Goal: Communication & Community: Participate in discussion

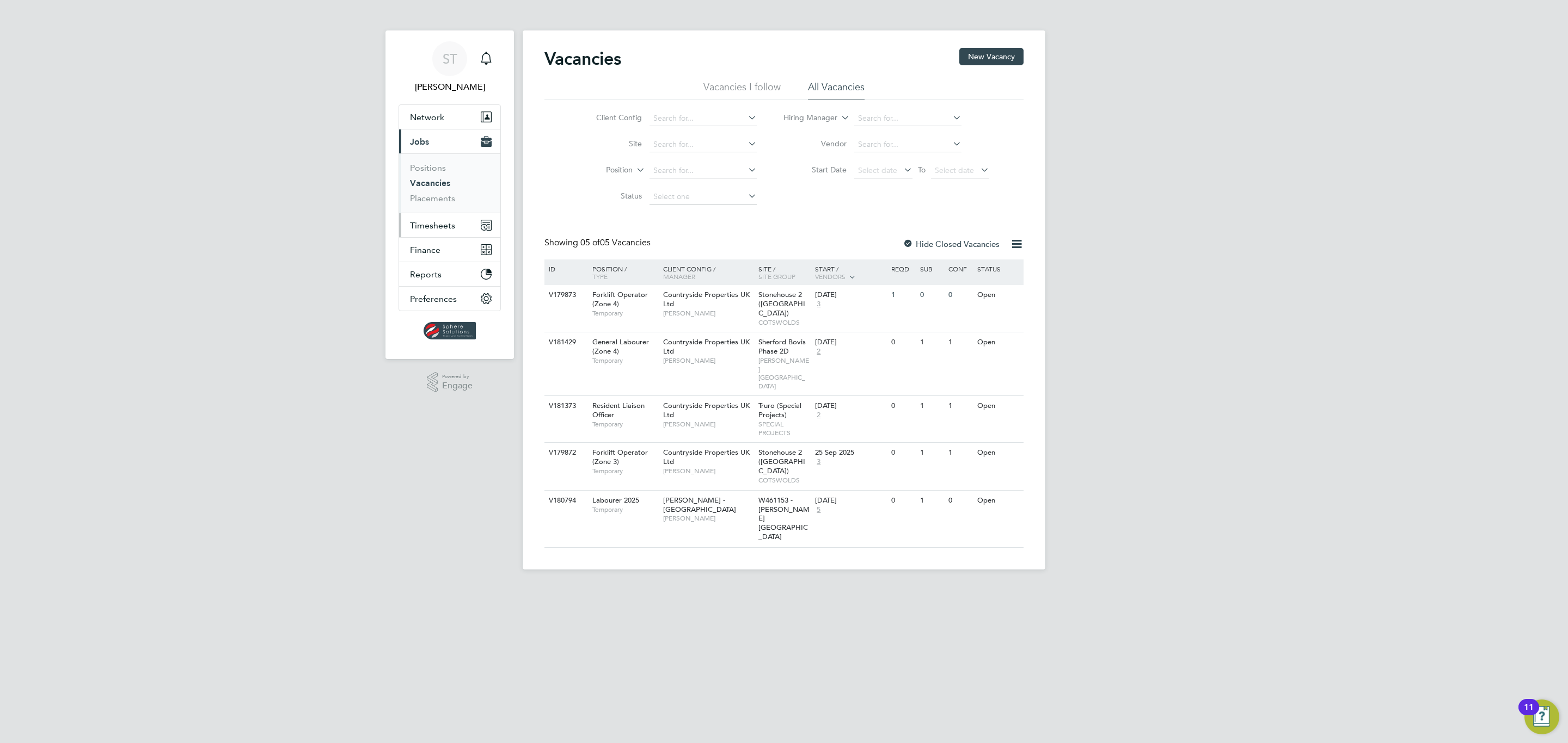
click at [440, 222] on span "Timesheets" at bounding box center [433, 225] width 45 height 10
click at [440, 192] on link "Timesheets" at bounding box center [433, 192] width 45 height 10
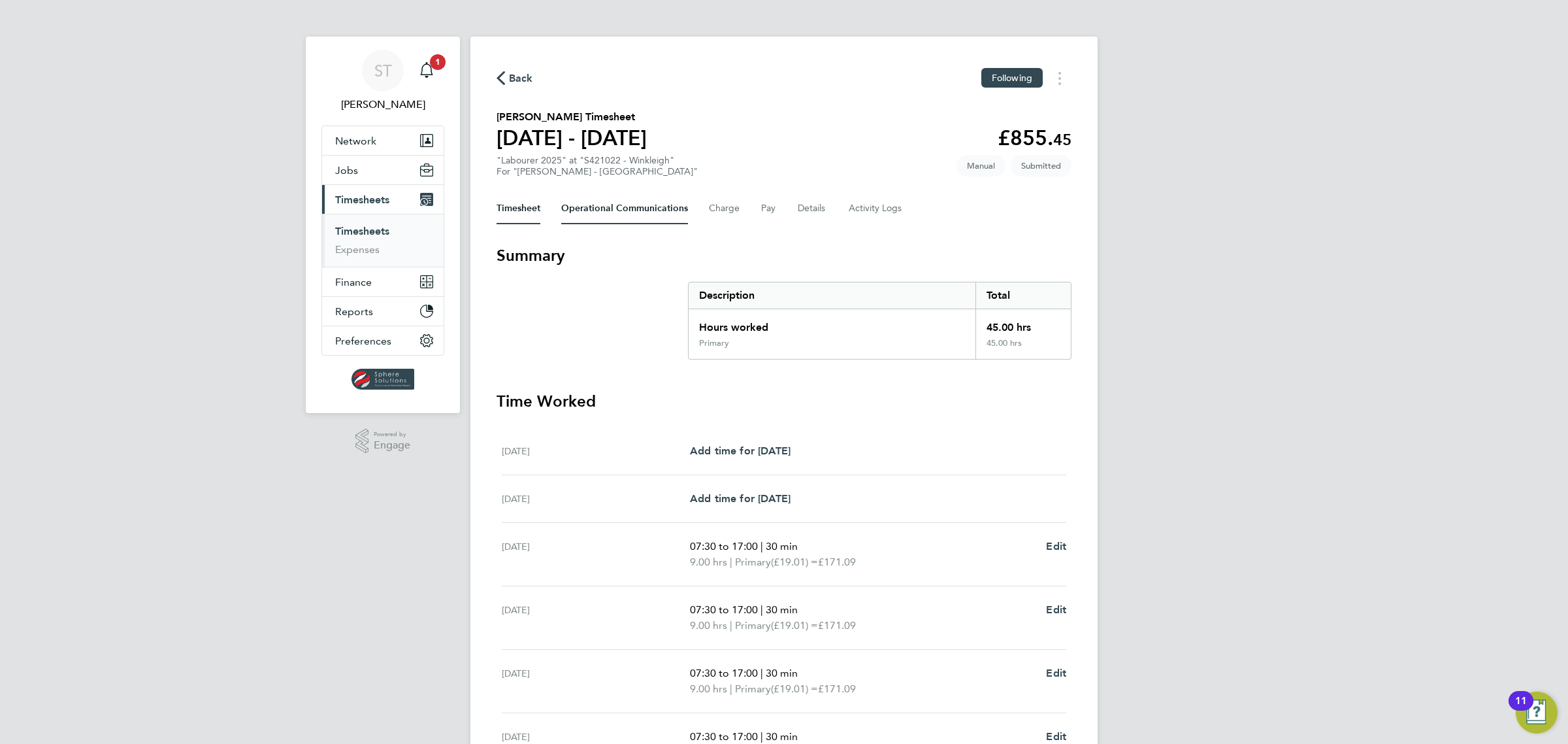
click at [637, 215] on Communications-tab "Operational Communications" at bounding box center [624, 208] width 127 height 31
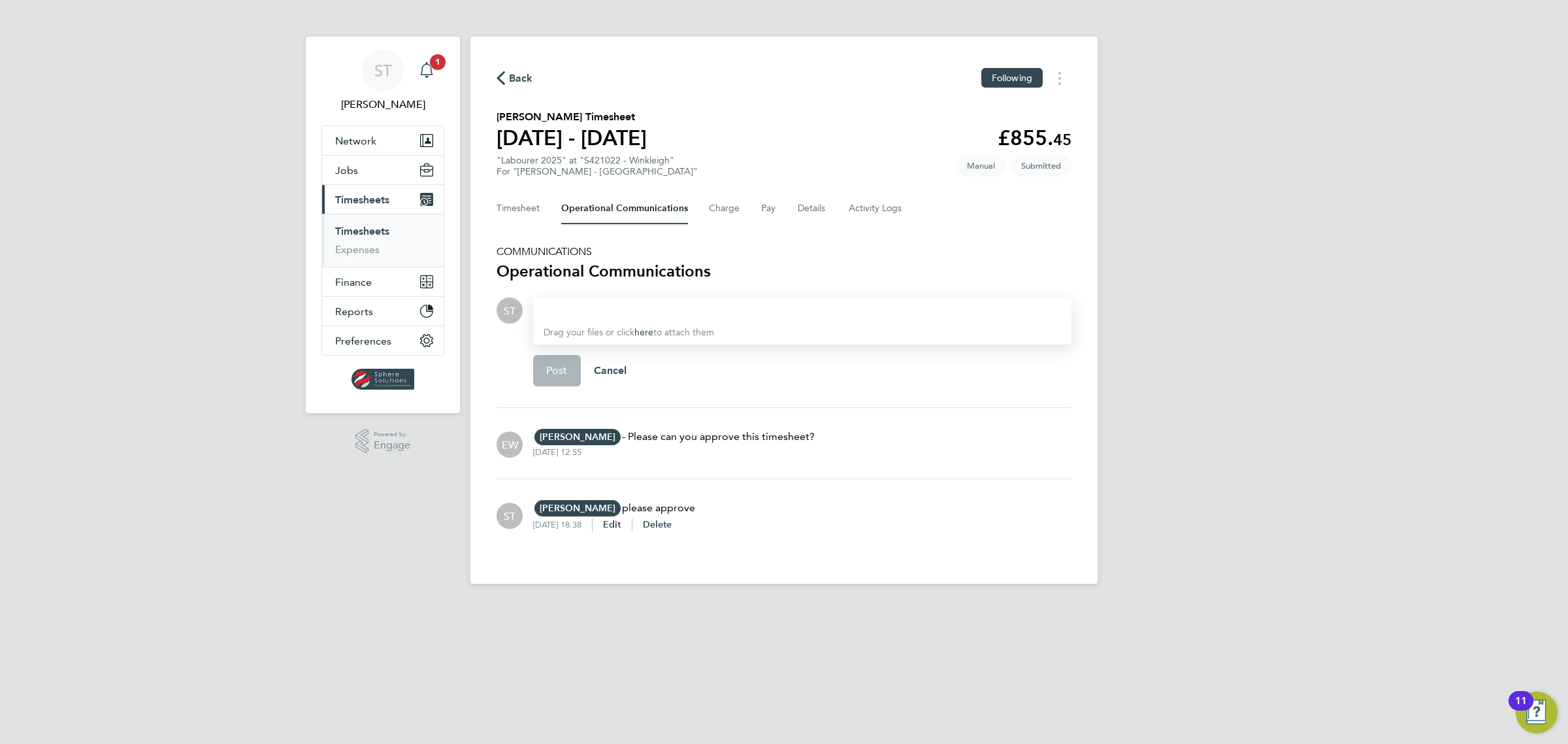
click at [429, 72] on icon "Main navigation" at bounding box center [426, 70] width 16 height 16
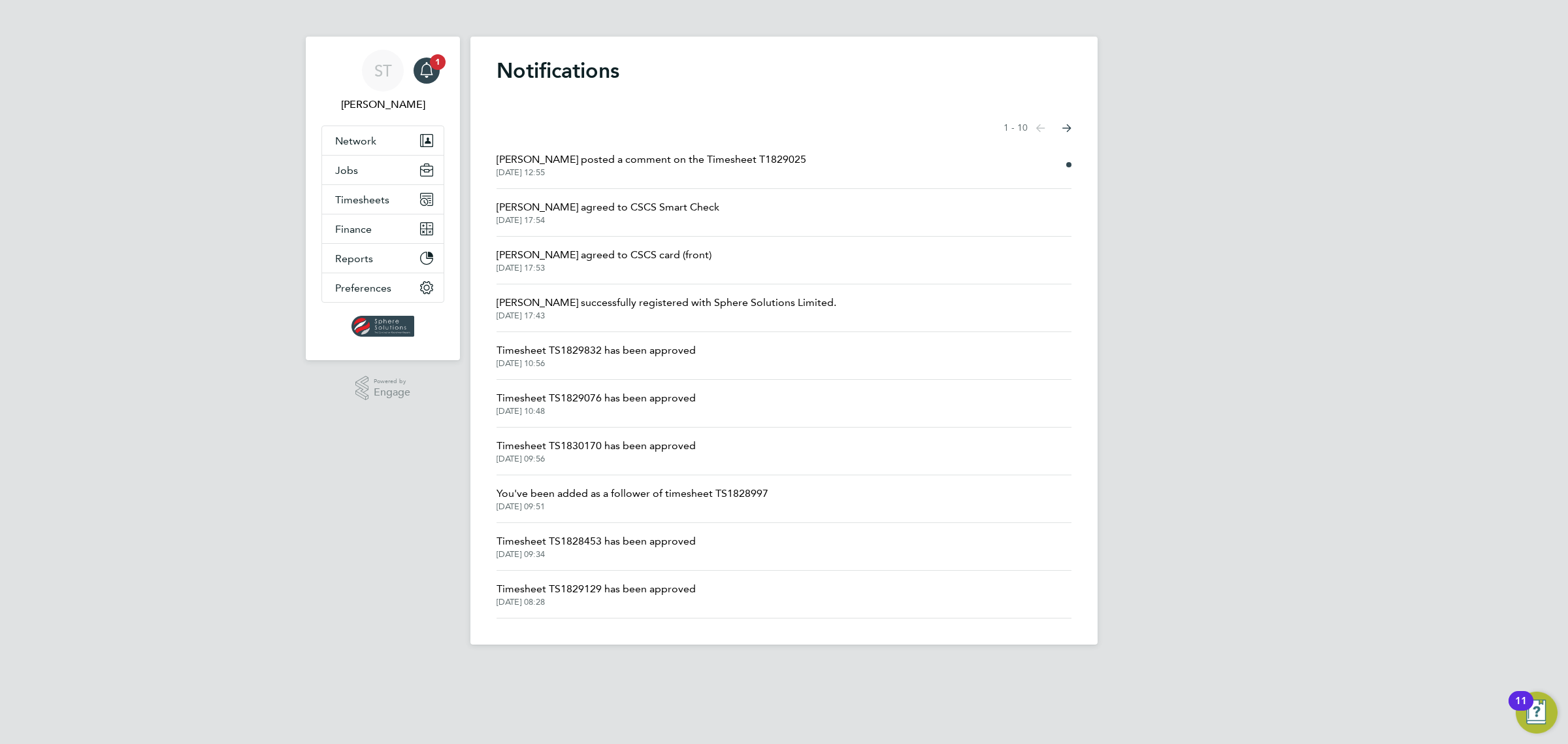
click at [678, 161] on span "Emma Wells posted a comment on the Timesheet T1829025" at bounding box center [651, 159] width 310 height 16
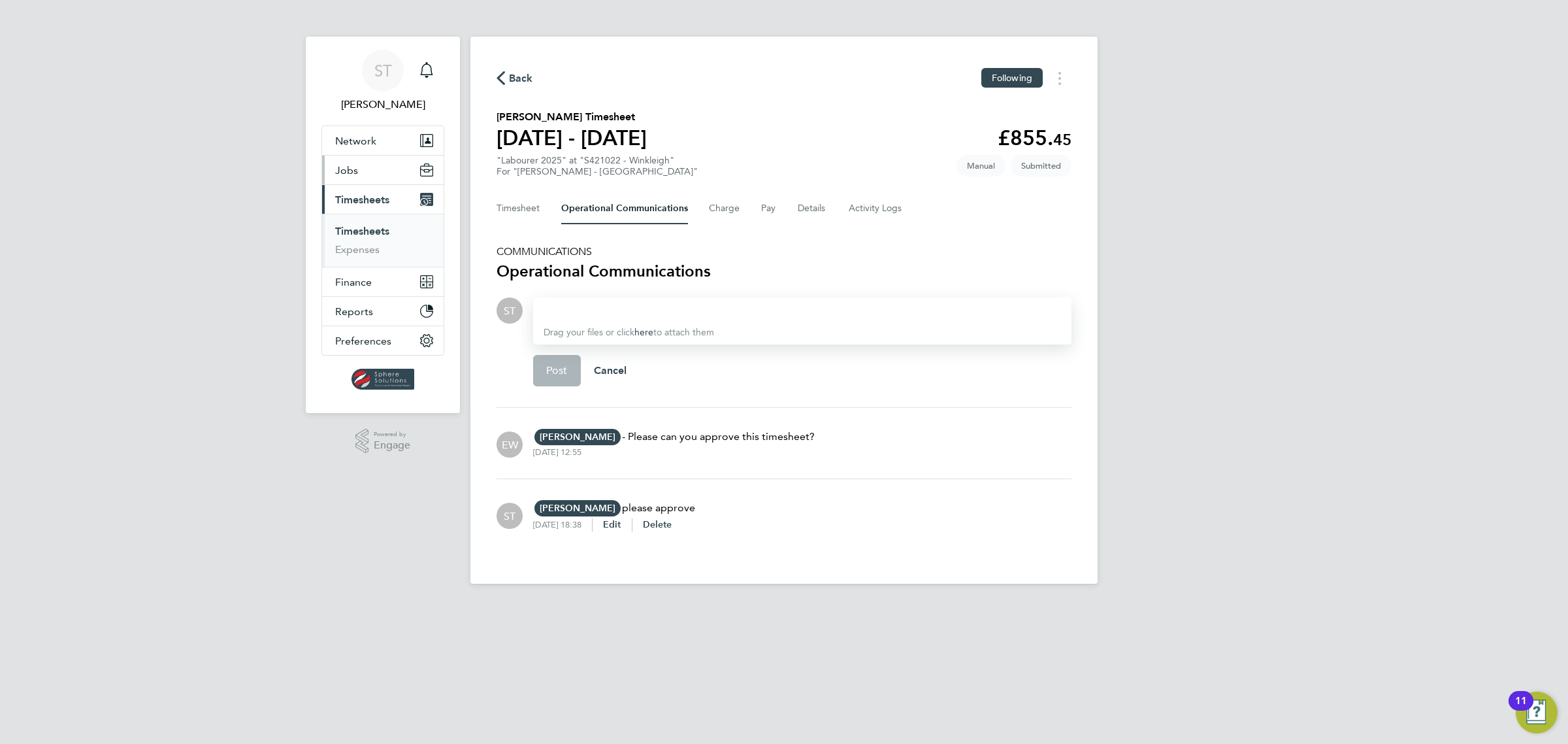
click at [360, 167] on button "Jobs" at bounding box center [383, 170] width 121 height 29
click at [360, 226] on link "Vacancies" at bounding box center [358, 220] width 47 height 12
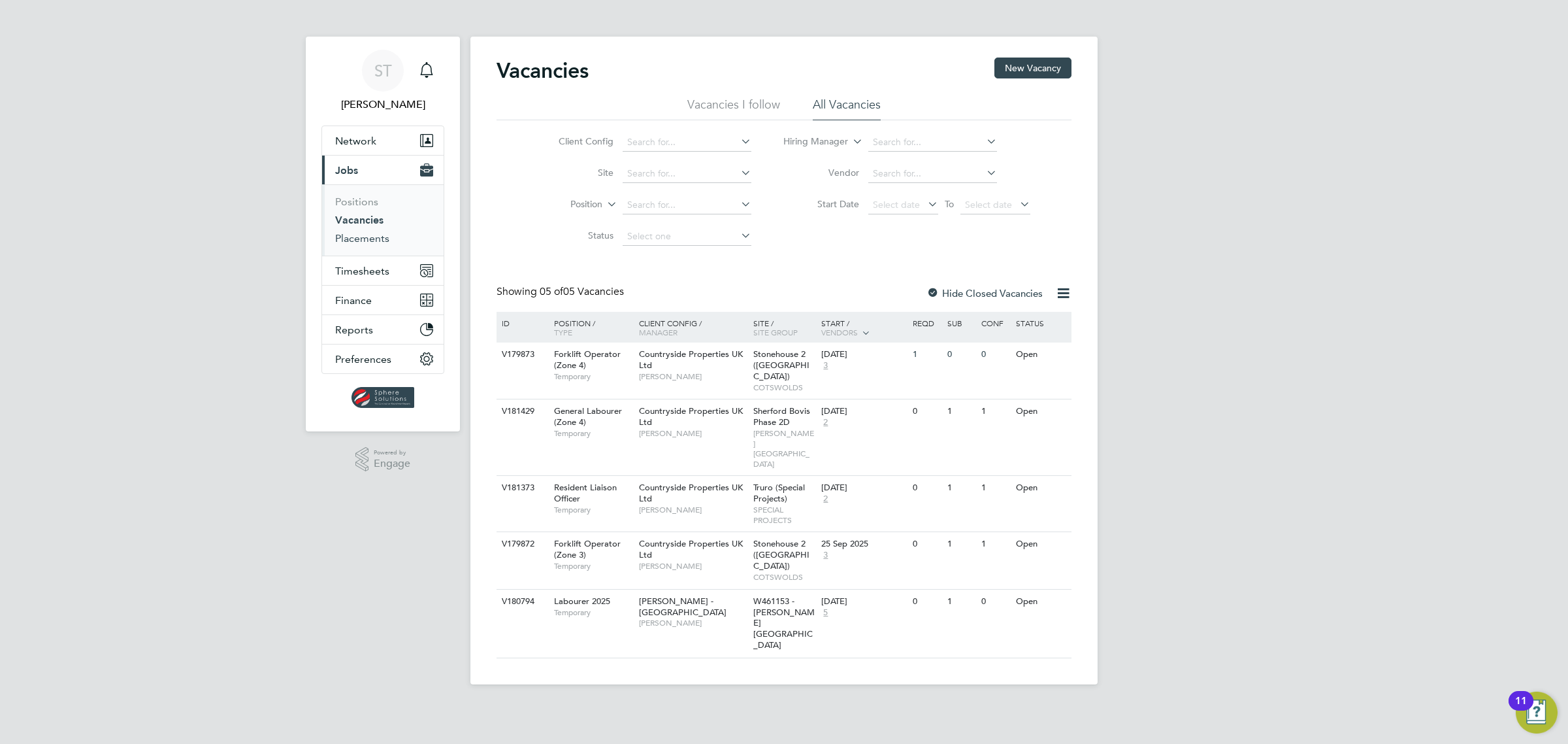
click at [361, 239] on link "Placements" at bounding box center [362, 238] width 54 height 12
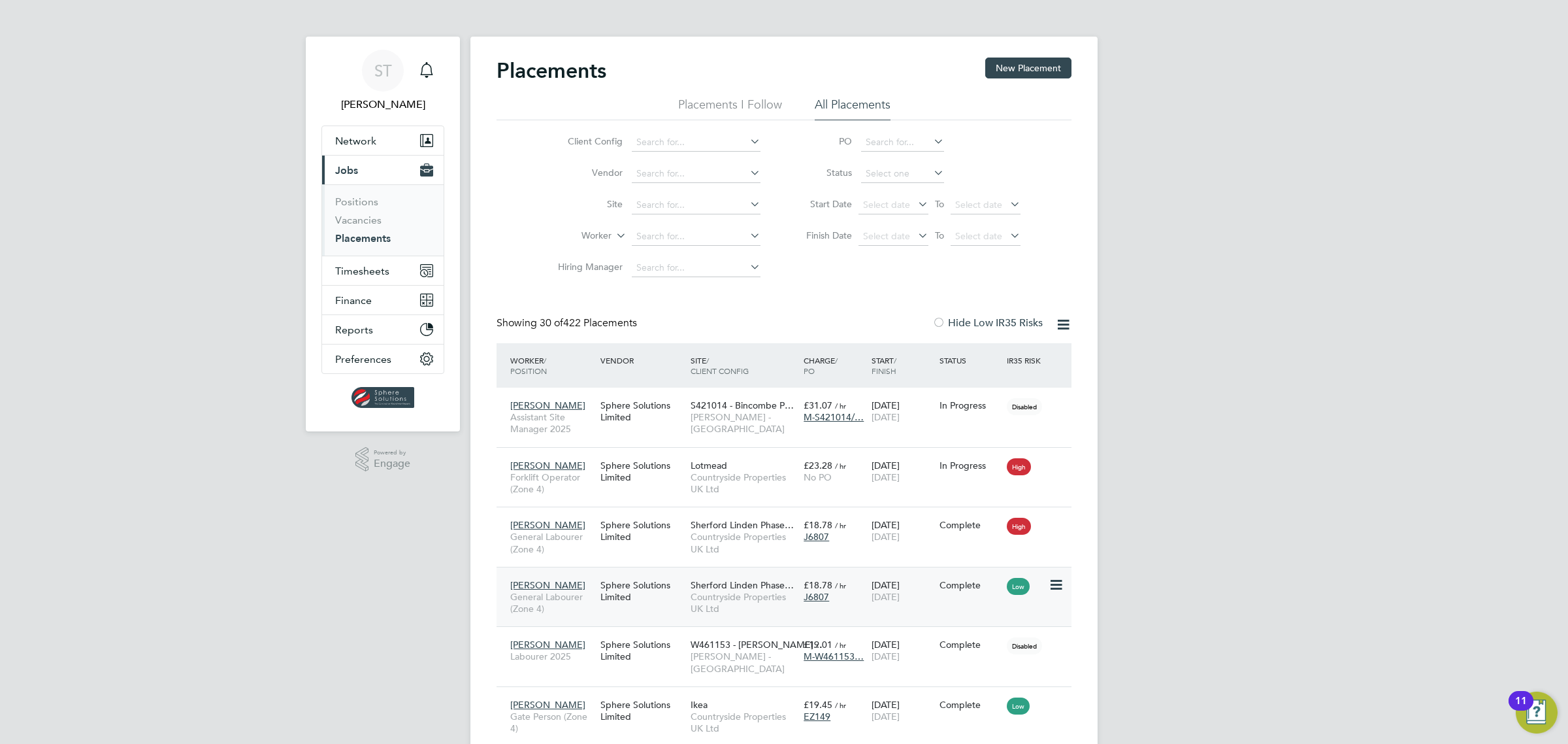
click at [877, 589] on div "26 Aug 2025 26 Sep 2025" at bounding box center [902, 591] width 68 height 37
click at [363, 272] on span "Timesheets" at bounding box center [362, 270] width 54 height 12
click at [364, 235] on link "Timesheets" at bounding box center [362, 230] width 54 height 12
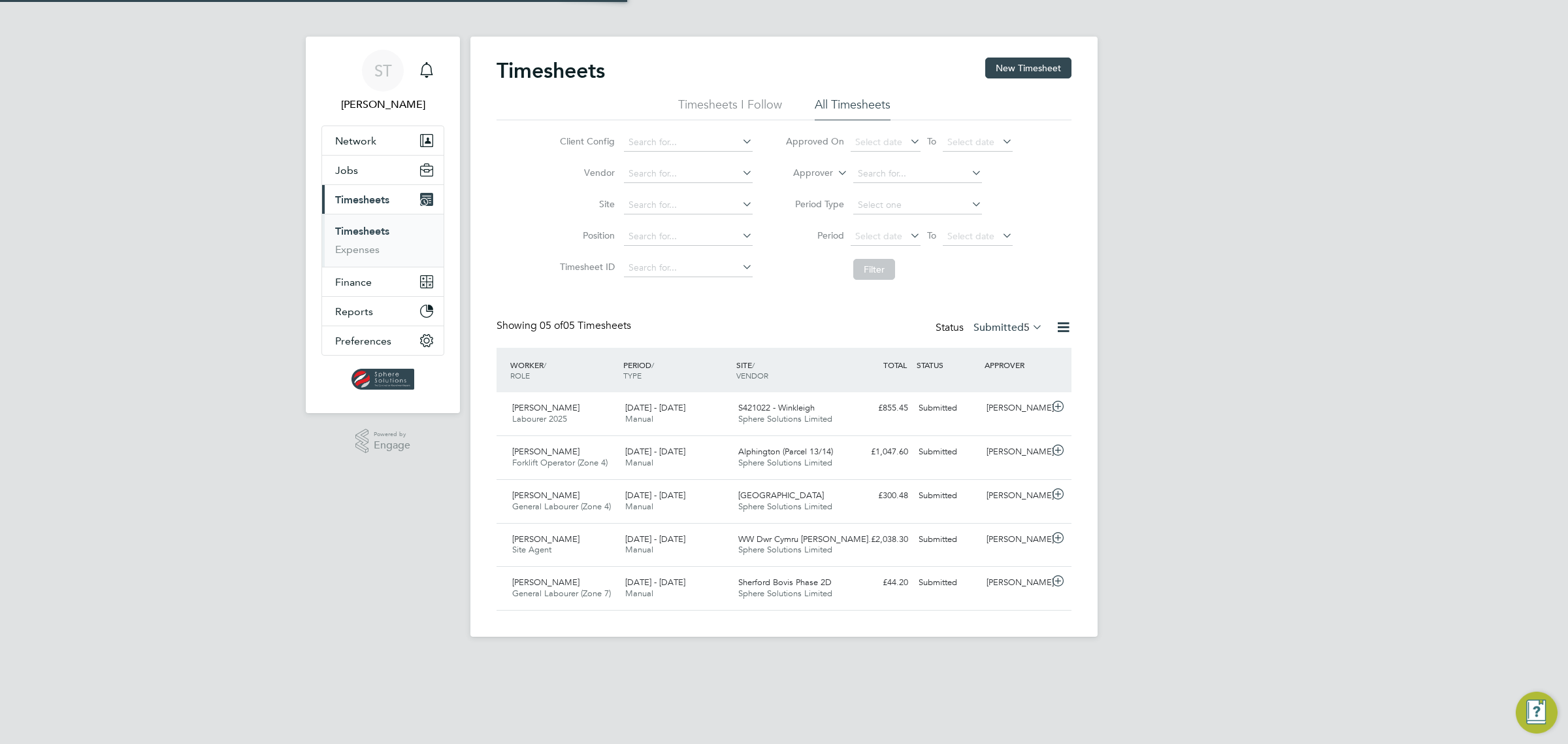
scroll to position [33, 113]
click at [792, 461] on span "Sphere Solutions Limited" at bounding box center [785, 462] width 94 height 11
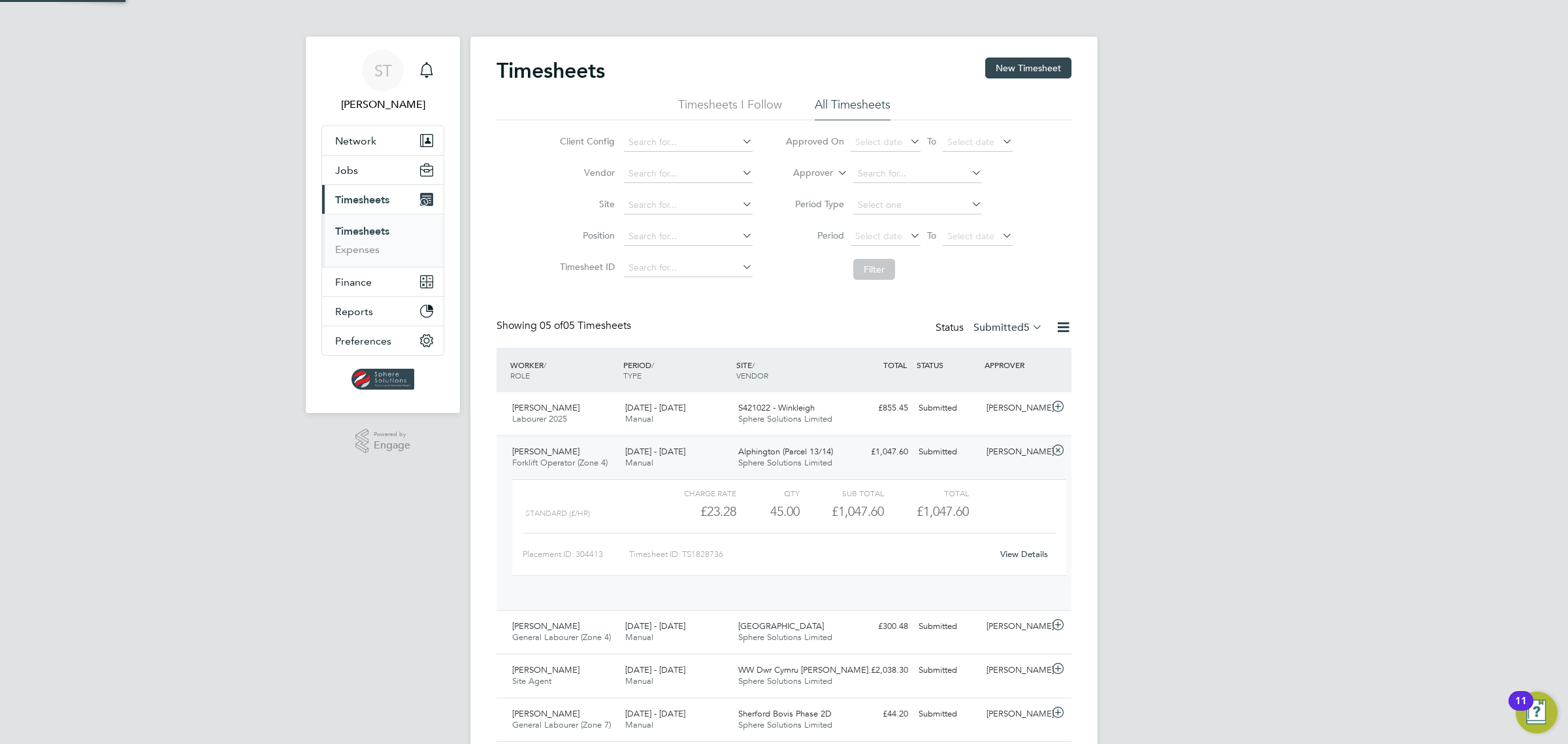
scroll to position [21, 128]
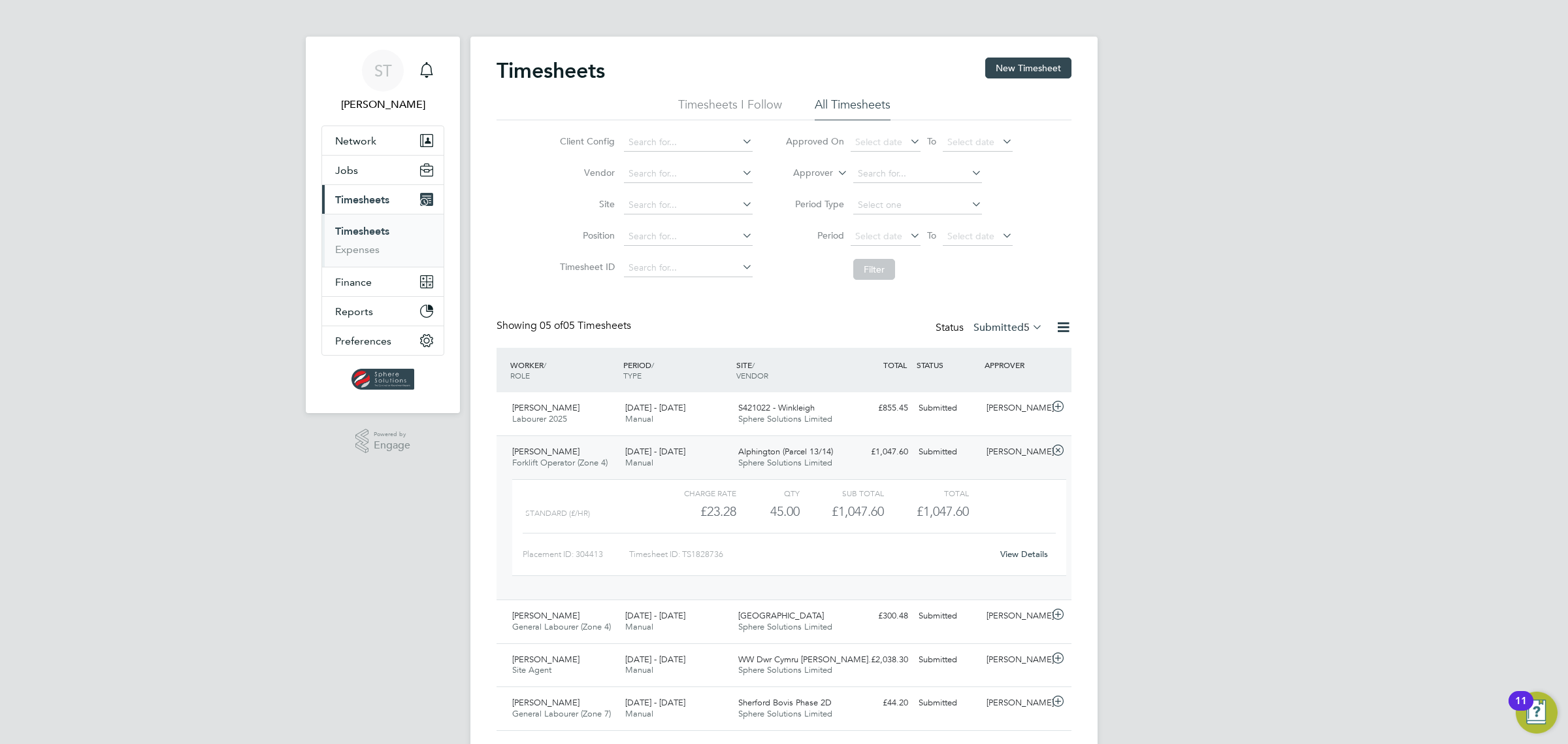
click at [1023, 560] on div "View Details" at bounding box center [1024, 555] width 64 height 21
click at [1023, 552] on link "View Details" at bounding box center [1024, 554] width 48 height 11
click at [347, 173] on span "Jobs" at bounding box center [347, 170] width 23 height 12
click at [360, 236] on link "Placements" at bounding box center [362, 238] width 54 height 12
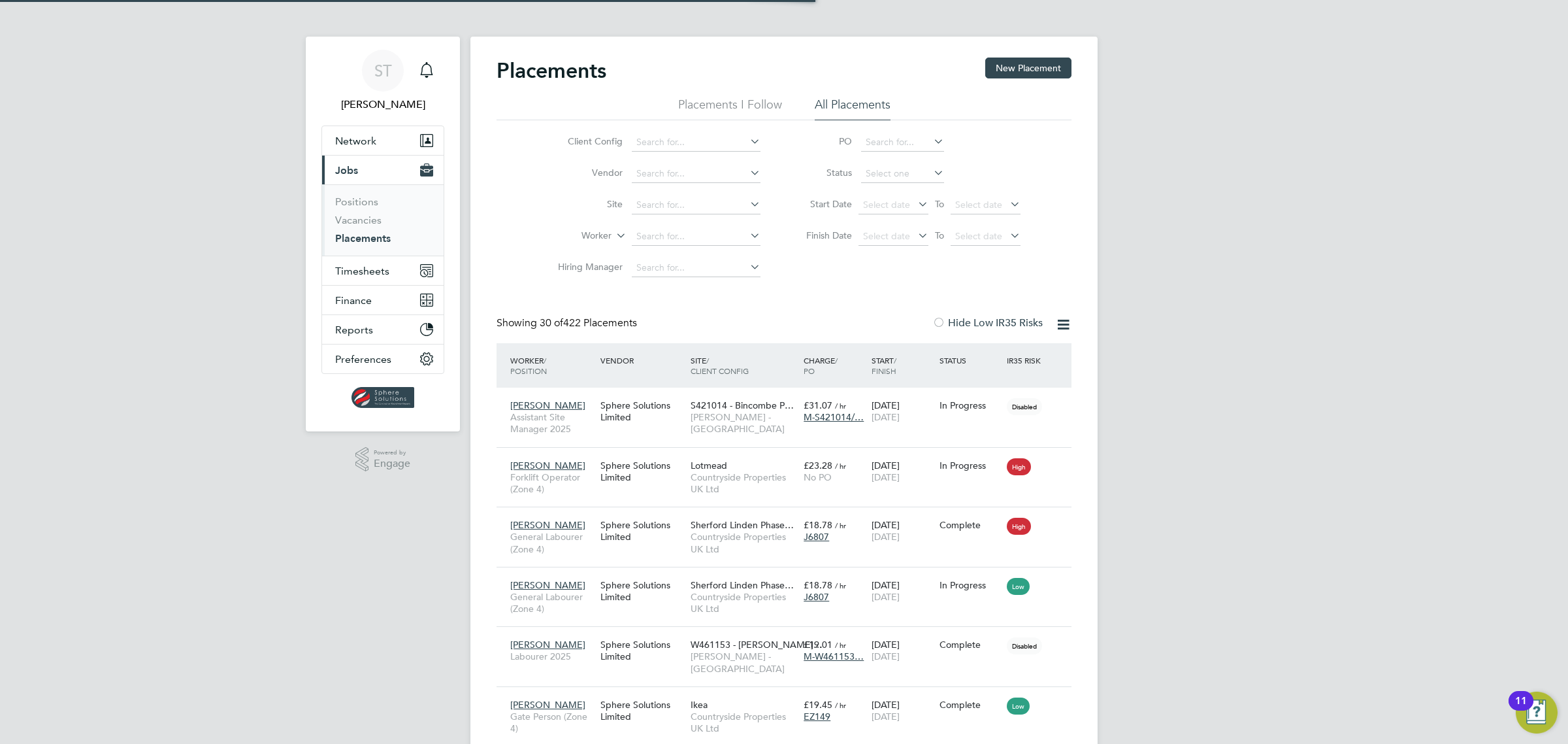
scroll to position [50, 113]
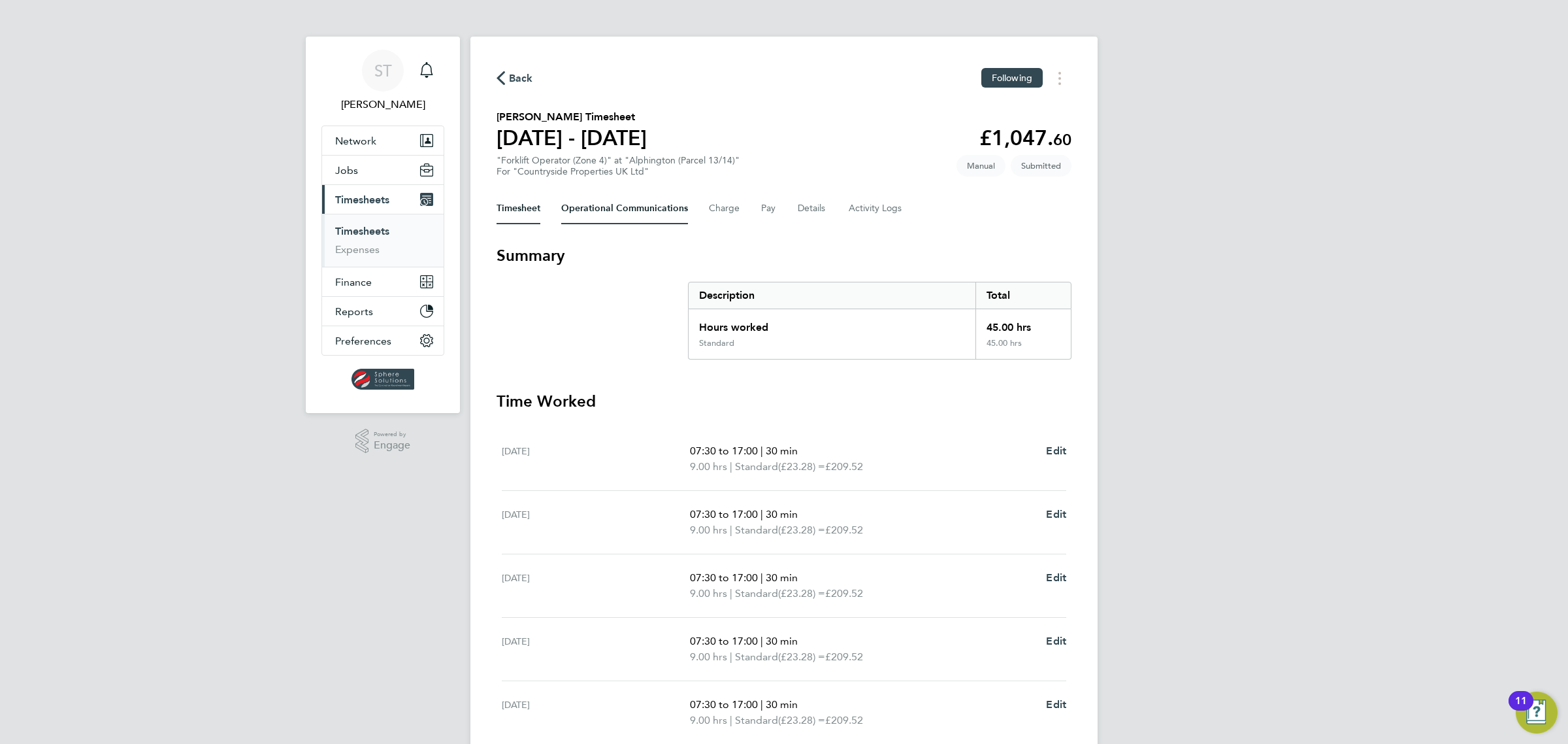
click at [626, 217] on Communications-tab "Operational Communications" at bounding box center [624, 208] width 127 height 31
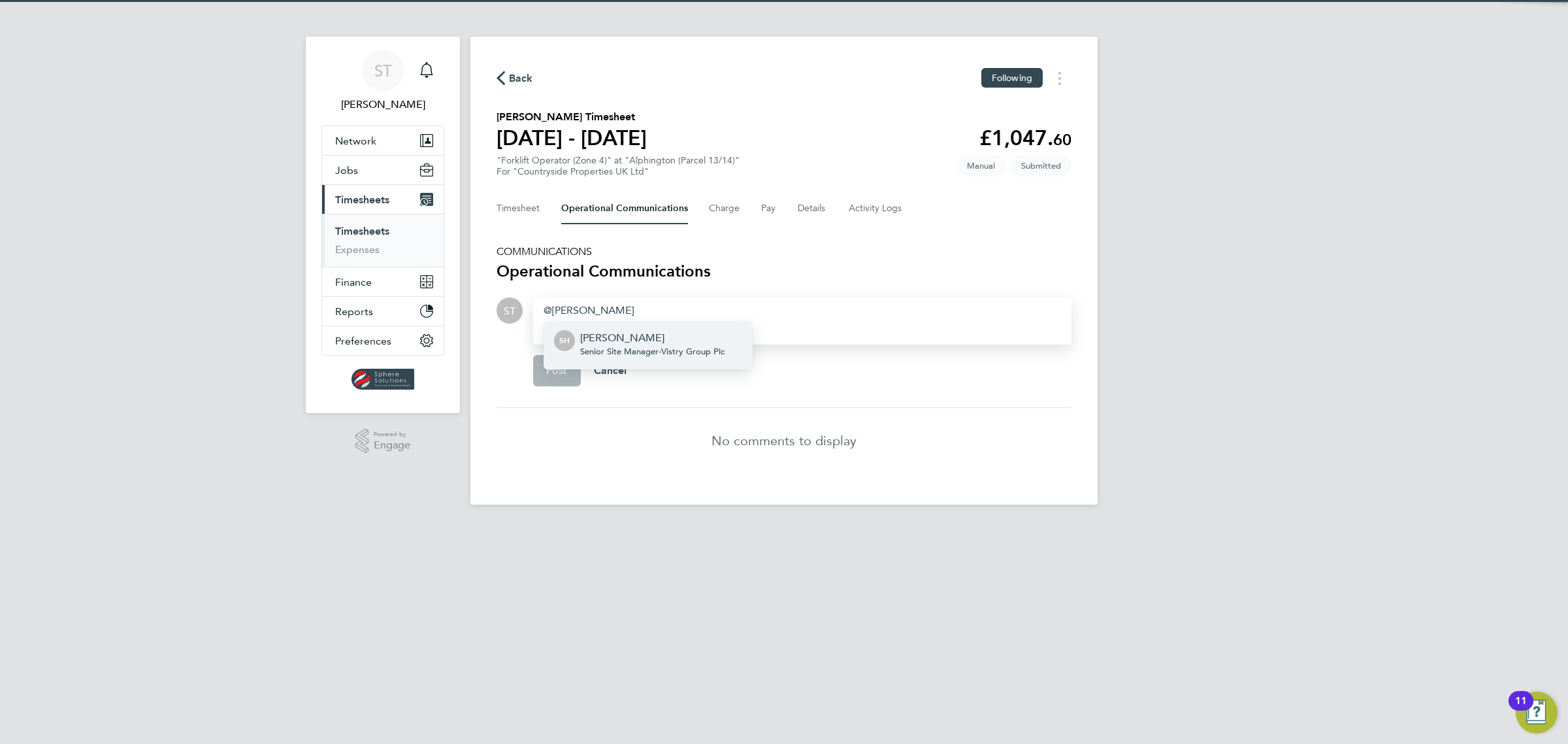
click at [688, 347] on span "Senior Site Manager - Vistry Group Plc" at bounding box center [652, 352] width 144 height 11
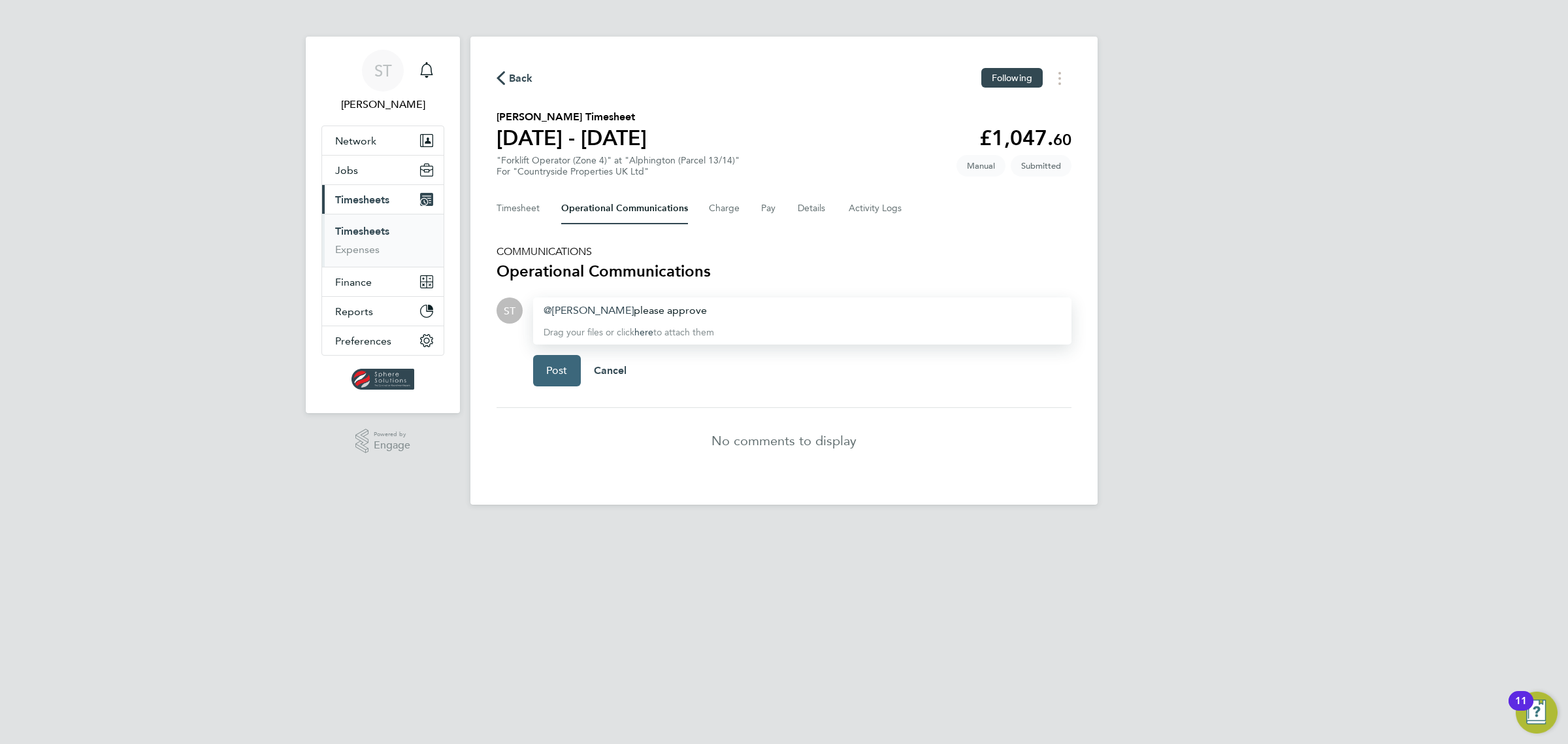
click at [551, 376] on span "Post" at bounding box center [557, 370] width 21 height 13
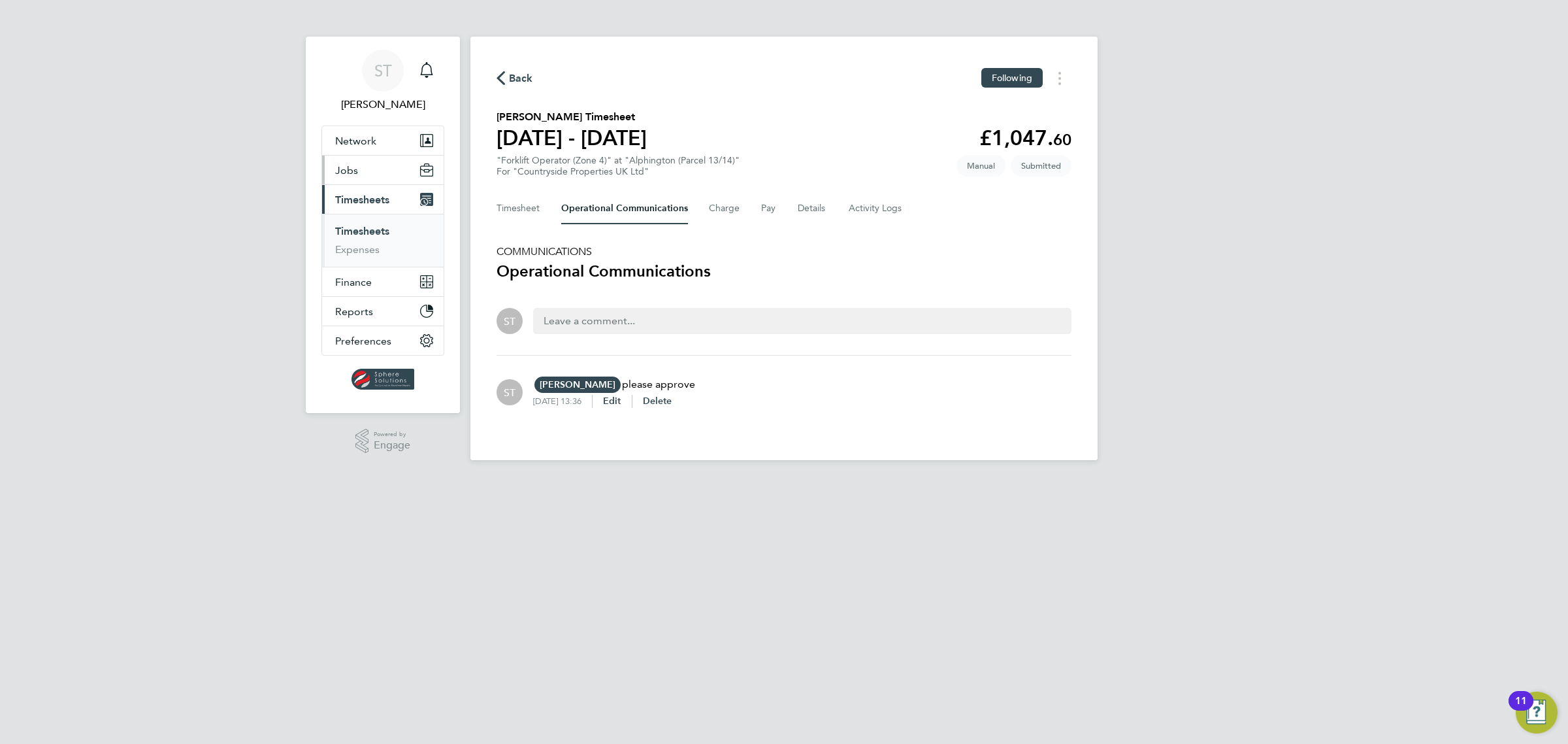
click at [360, 173] on button "Jobs" at bounding box center [383, 170] width 121 height 29
click at [353, 236] on link "Placements" at bounding box center [362, 238] width 54 height 12
